Goal: Register for event/course

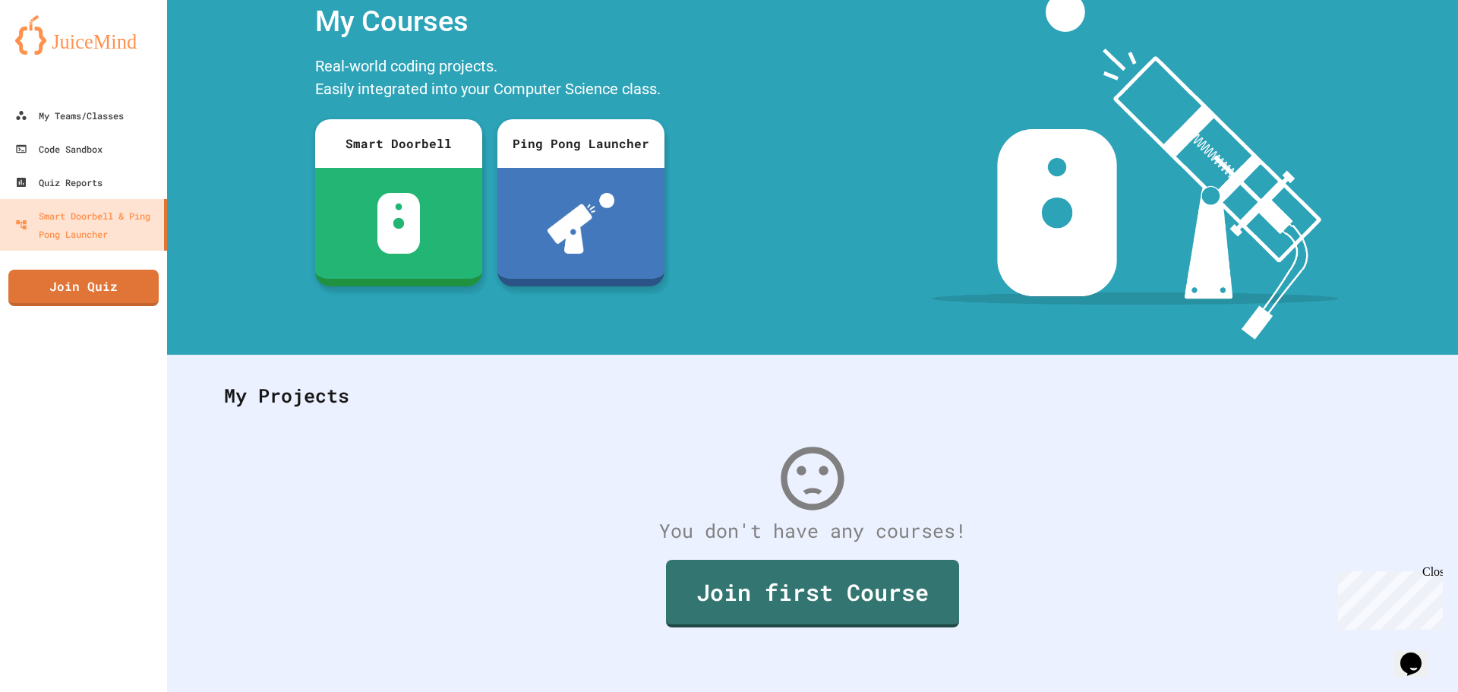
scroll to position [70, 0]
click at [869, 592] on link "Join first Course" at bounding box center [813, 592] width 286 height 71
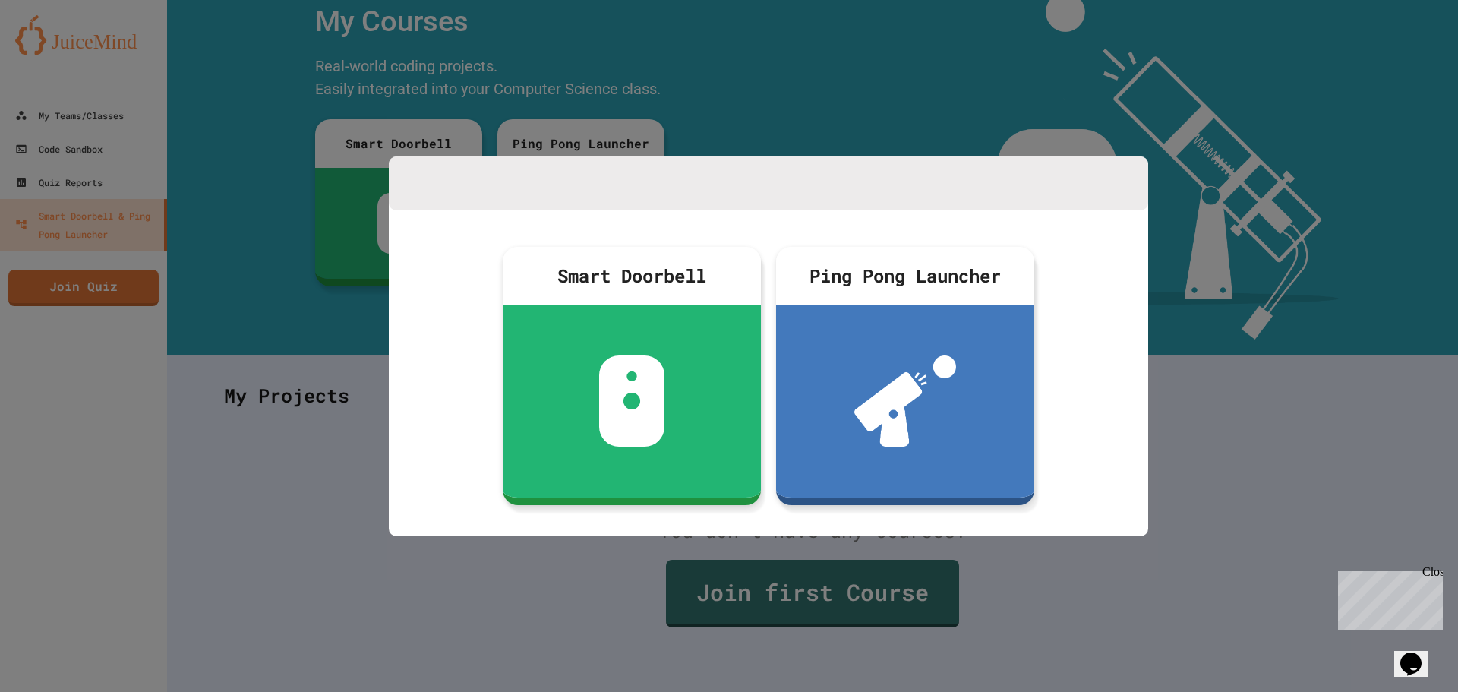
click at [1452, 257] on div at bounding box center [729, 346] width 1458 height 692
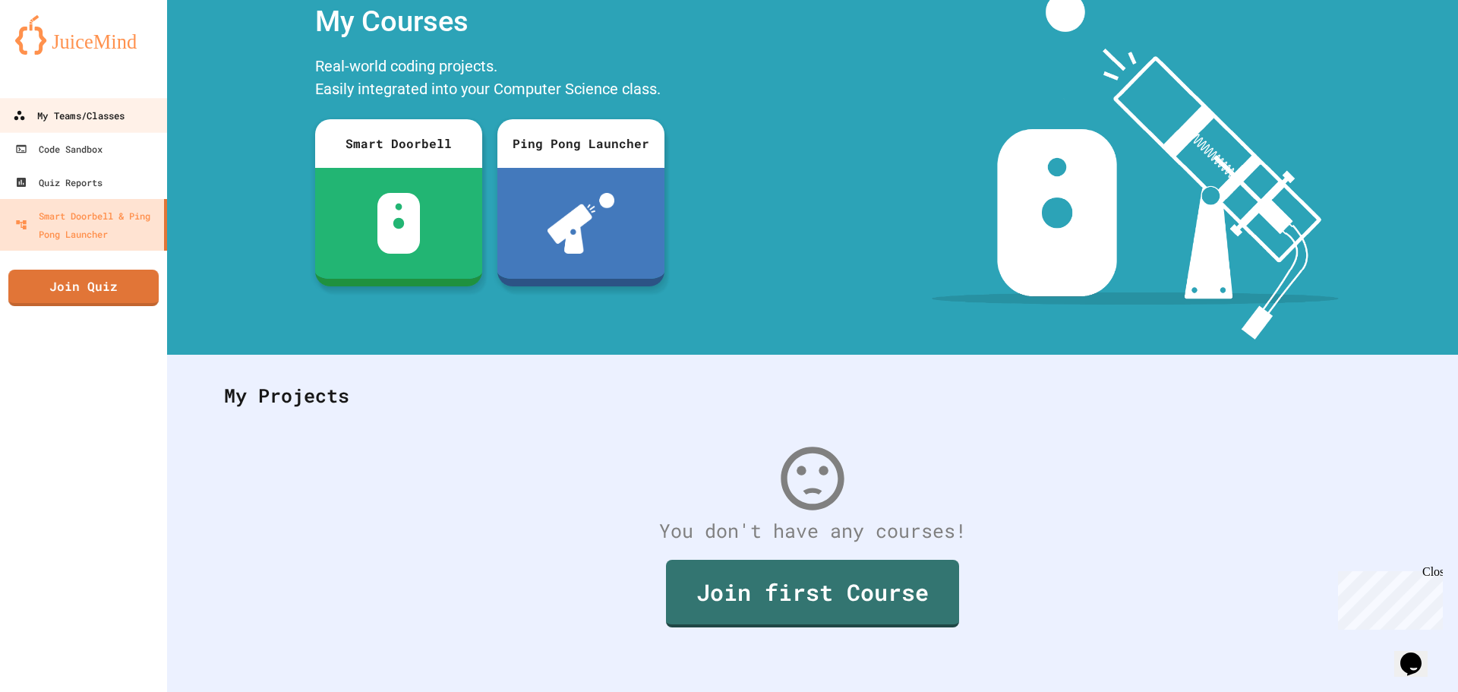
click at [82, 107] on div "My Teams/Classes" at bounding box center [69, 115] width 112 height 19
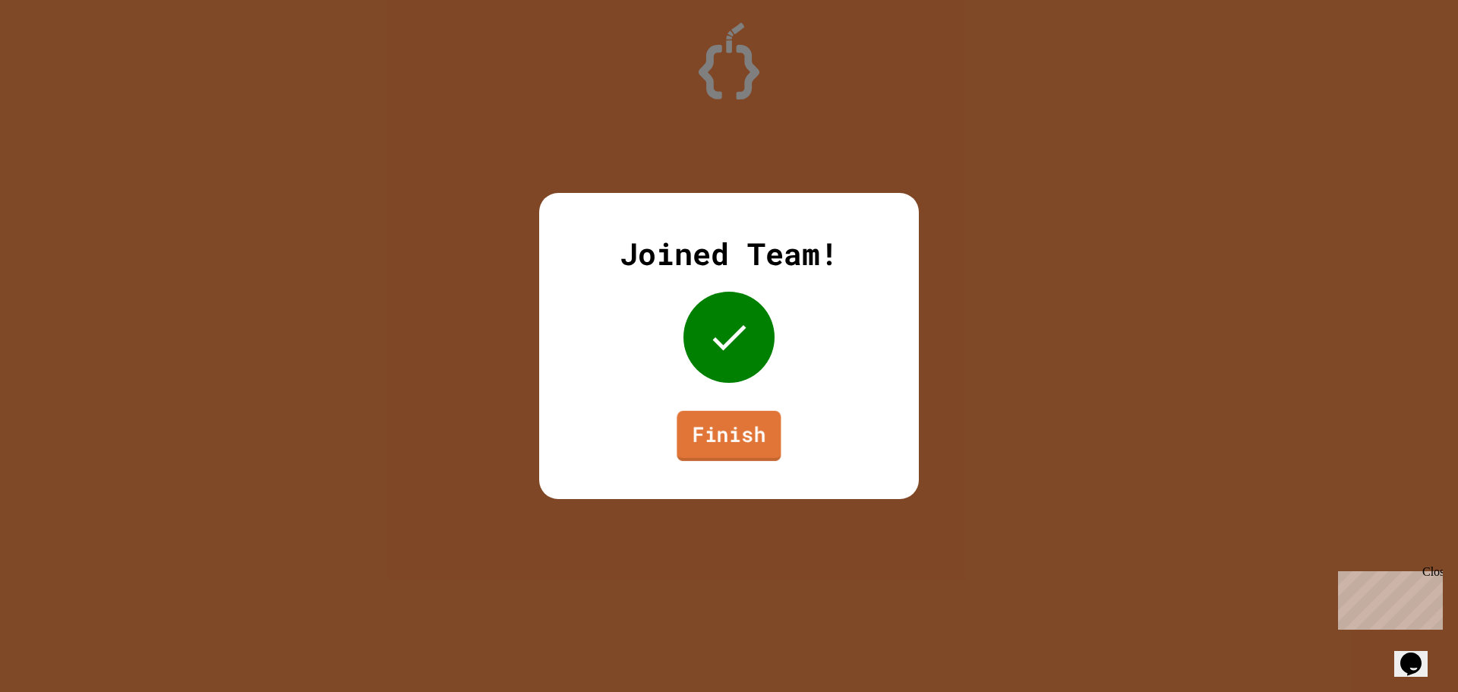
click at [749, 435] on link "Finish" at bounding box center [729, 436] width 104 height 50
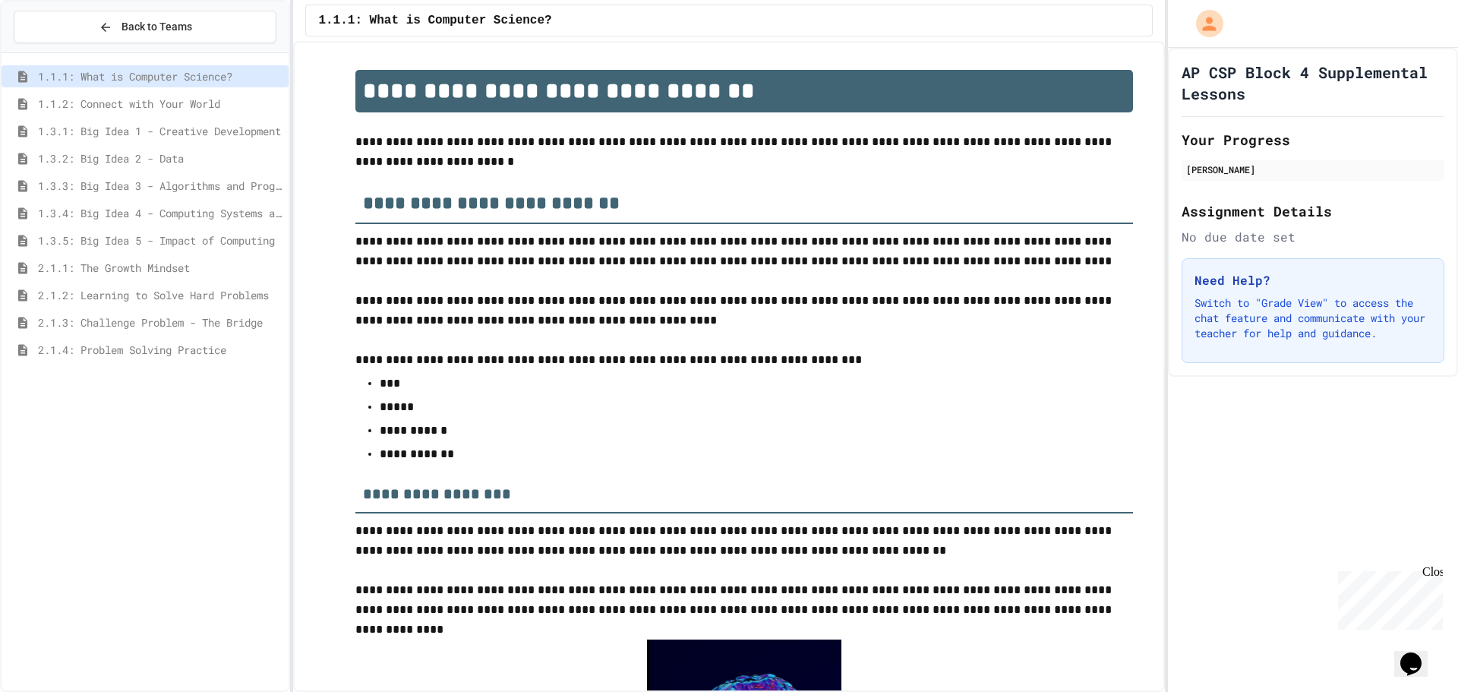
scroll to position [2354, 0]
